Goal: Transaction & Acquisition: Purchase product/service

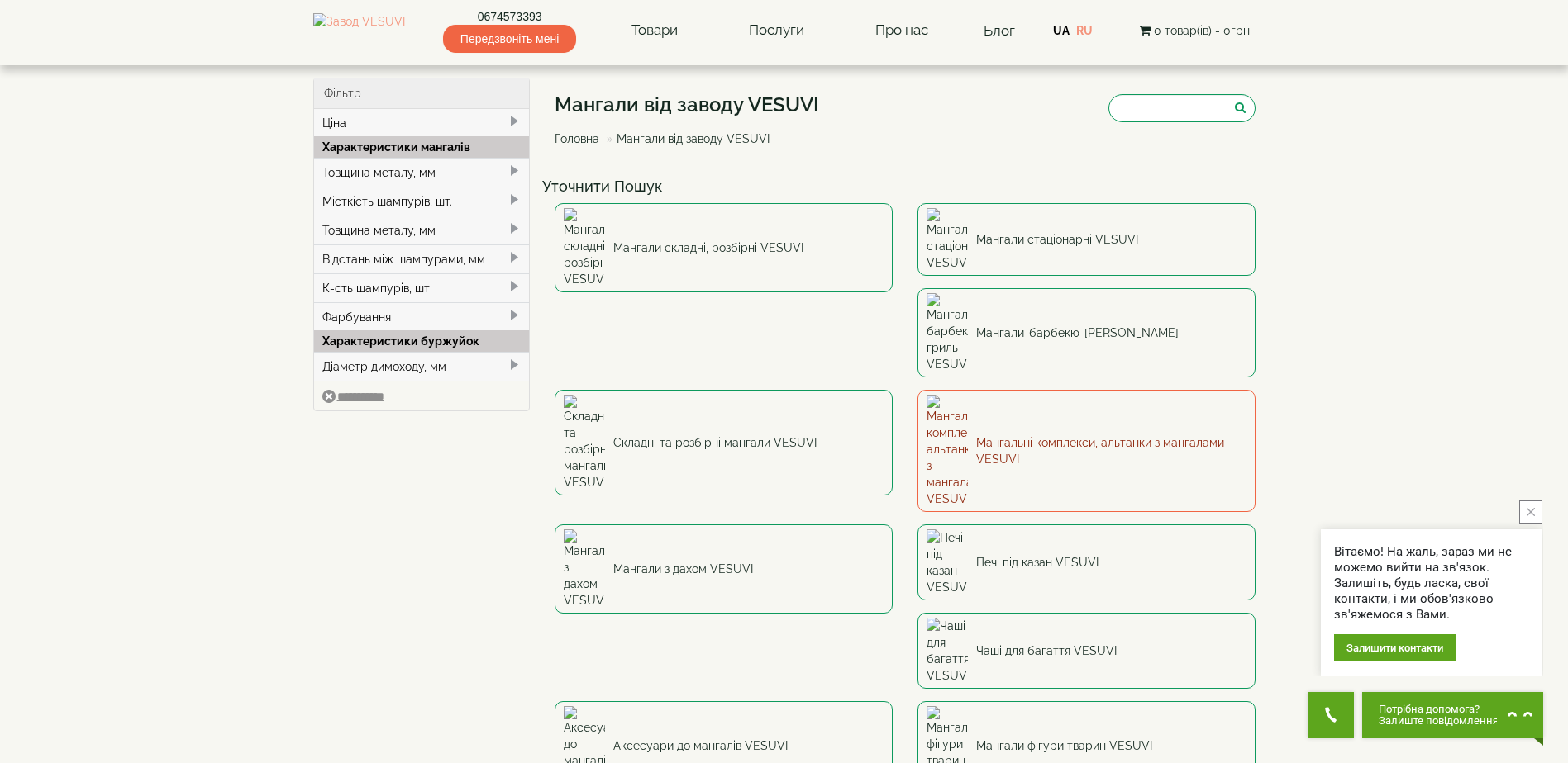
click at [918, 390] on link "Мангальні комплекси, альтанки з мангалами VESUVI" at bounding box center [1087, 451] width 338 height 123
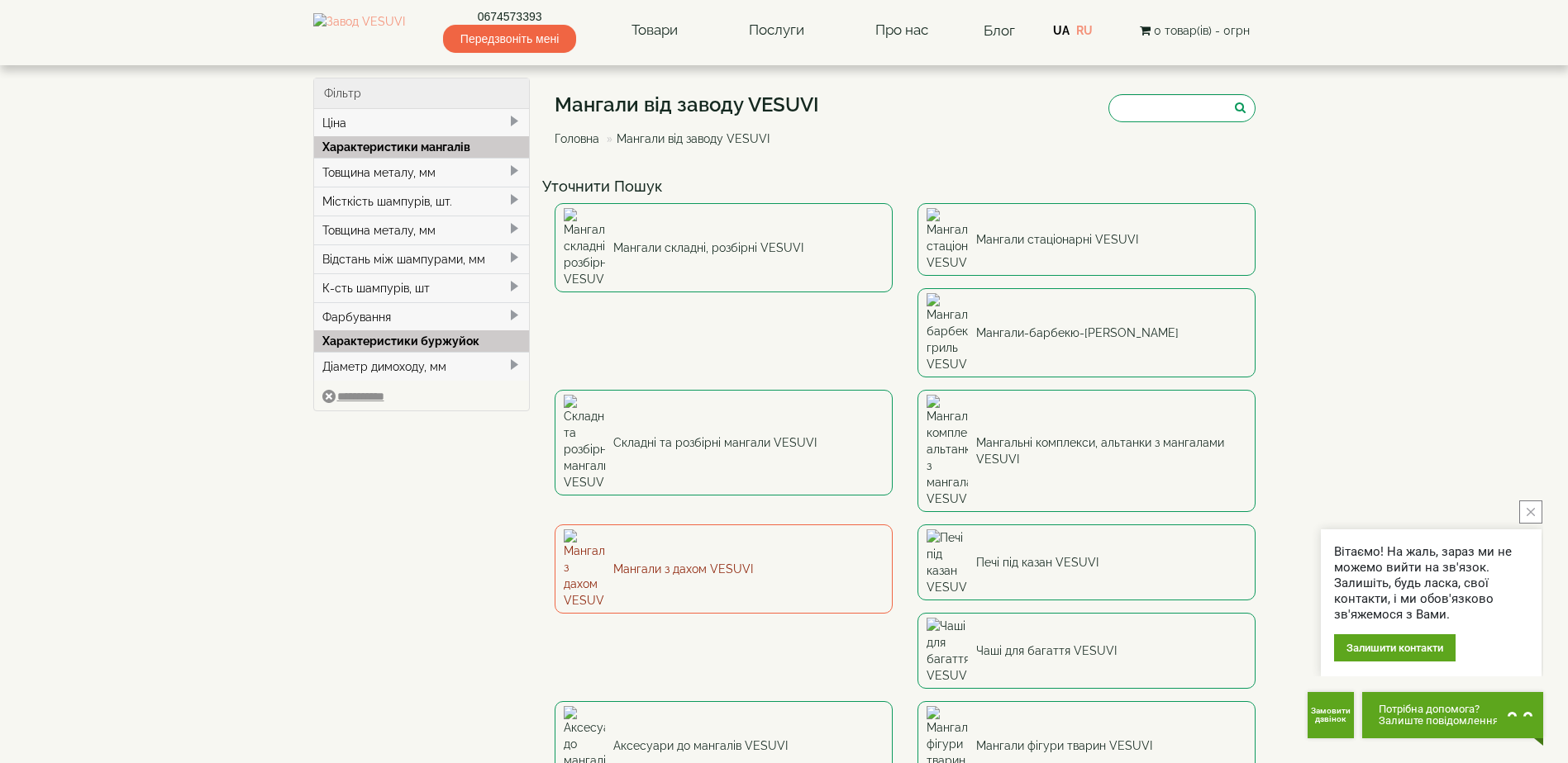
click at [893, 524] on link "Мангали з дахом VESUVI" at bounding box center [723, 569] width 338 height 89
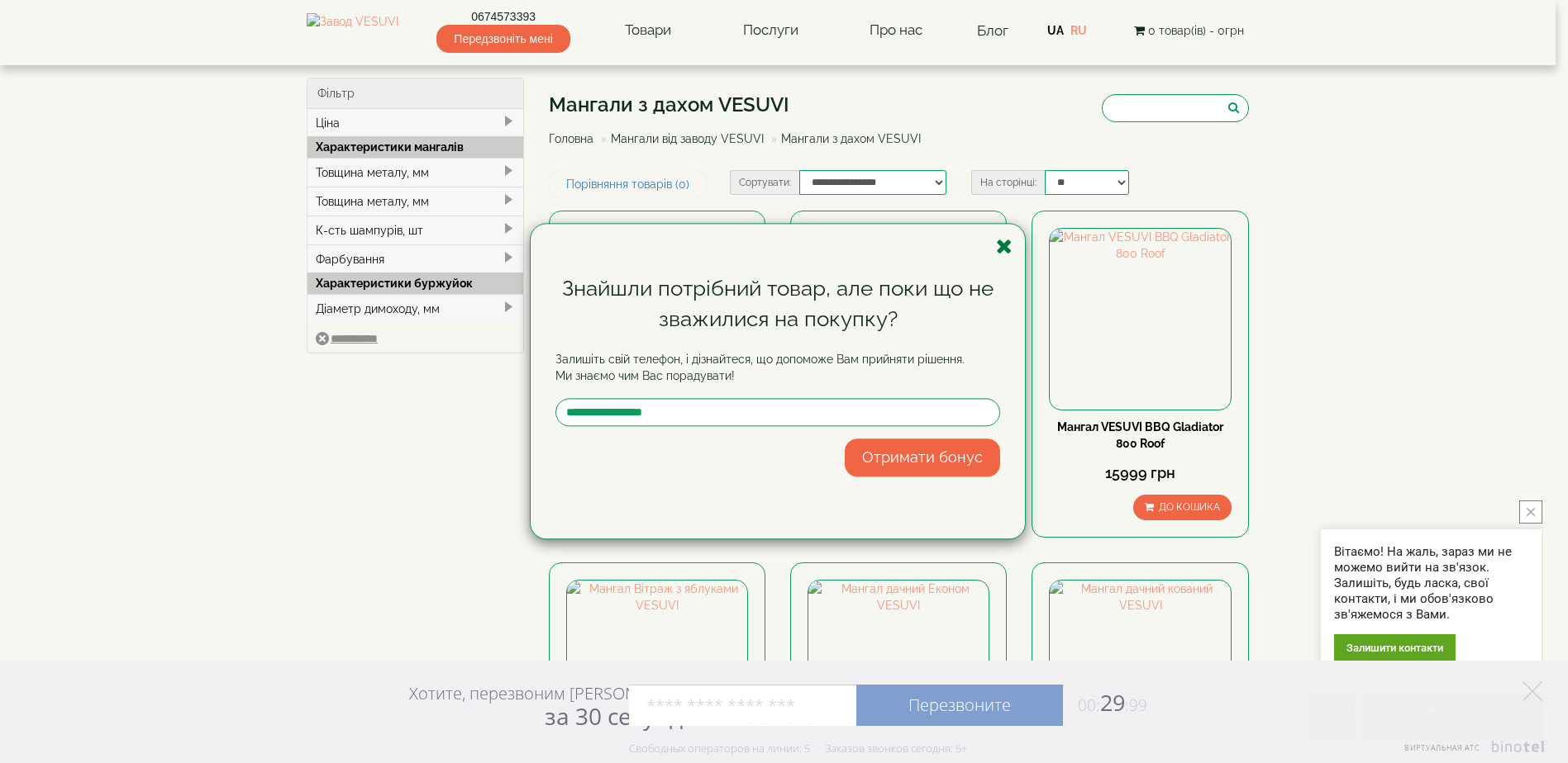
click at [1001, 245] on icon "button" at bounding box center [1004, 246] width 17 height 21
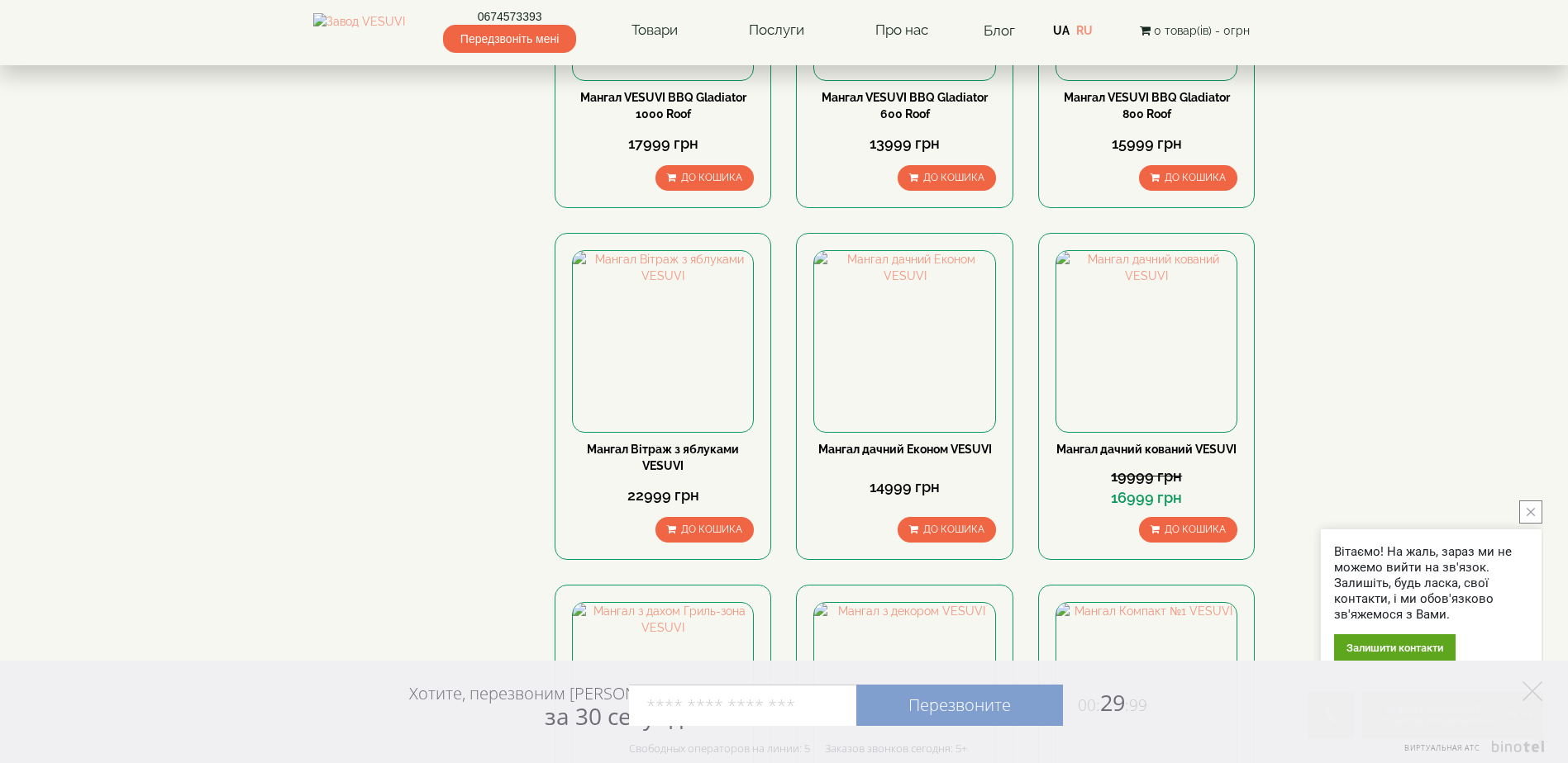
scroll to position [578, 0]
